Goal: Information Seeking & Learning: Learn about a topic

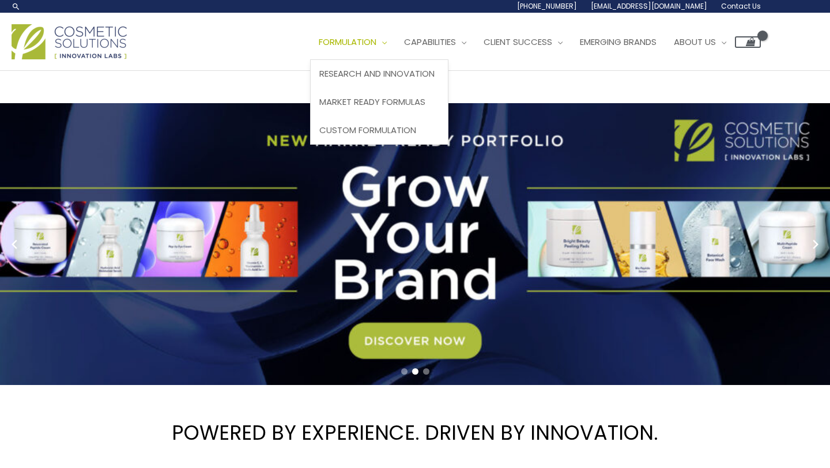
click at [368, 33] on link "Formulation" at bounding box center [352, 42] width 85 height 35
